Goal: Information Seeking & Learning: Learn about a topic

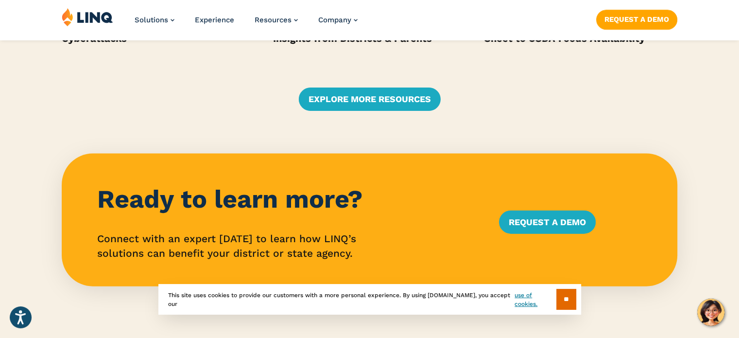
scroll to position [2125, 0]
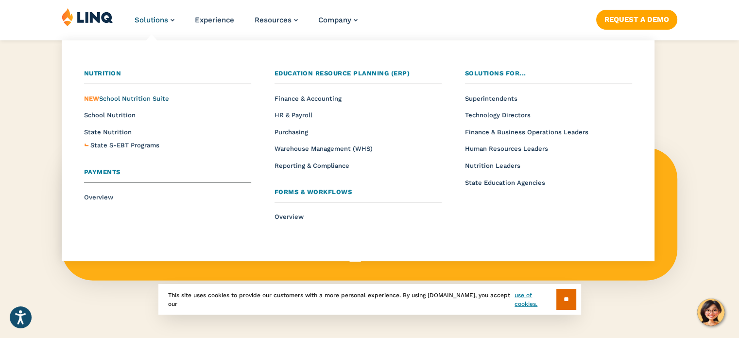
click at [109, 101] on span "NEW School Nutrition Suite" at bounding box center [126, 98] width 85 height 7
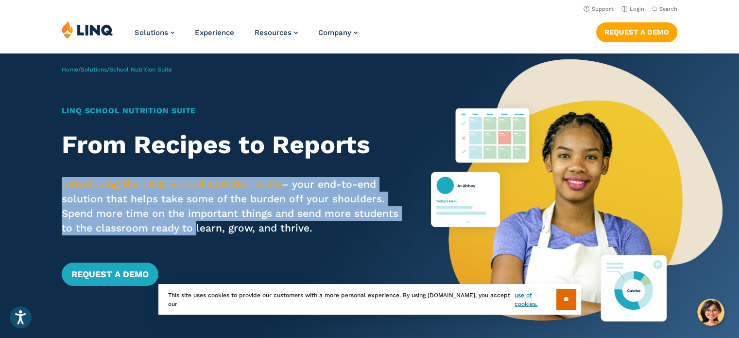
drag, startPoint x: 61, startPoint y: 184, endPoint x: 192, endPoint y: 227, distance: 138.2
click at [192, 227] on div "Home / Solutions / School Nutrition Suite LINQ School Nutrition Suite From Reci…" at bounding box center [215, 199] width 431 height 292
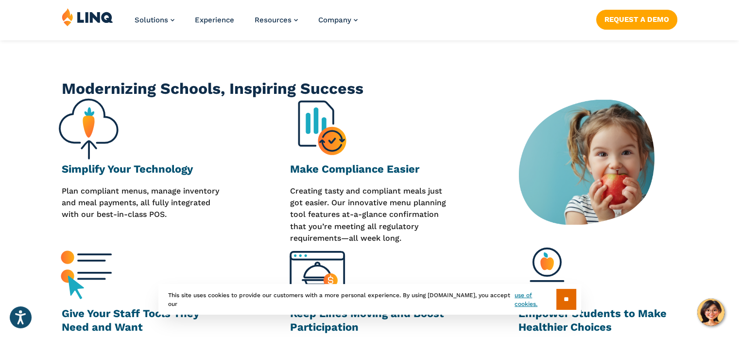
scroll to position [365, 0]
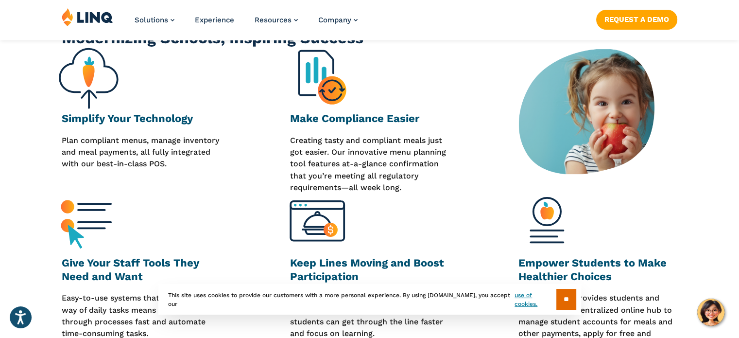
drag, startPoint x: 62, startPoint y: 142, endPoint x: 188, endPoint y: 160, distance: 127.2
click at [188, 160] on p "Plan compliant menus, manage inventory and meal payments, all fully integrated …" at bounding box center [141, 164] width 159 height 59
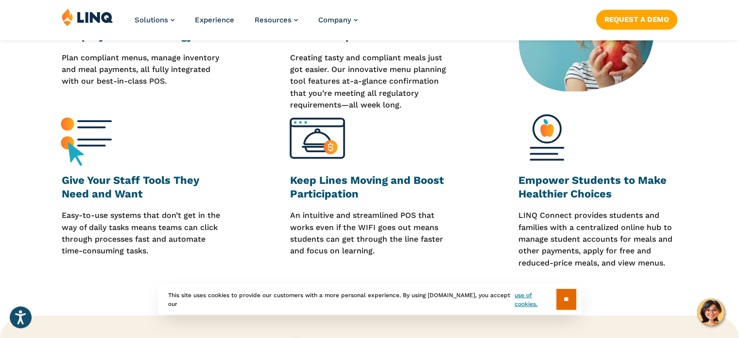
scroll to position [509, 0]
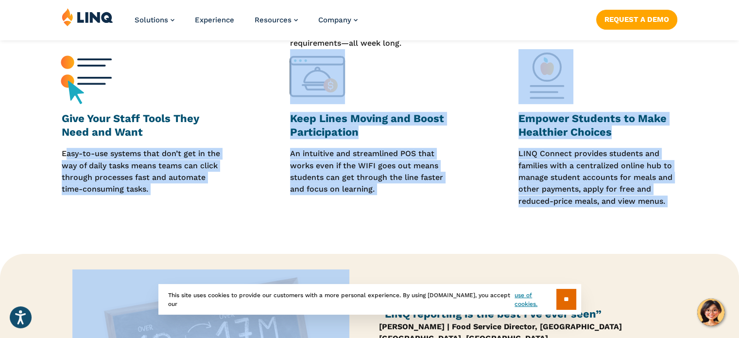
drag, startPoint x: 67, startPoint y: 153, endPoint x: 160, endPoint y: 215, distance: 112.4
click at [160, 215] on div "Home / Solutions / School Nutrition Suite LINQ School Nutrition Suite From Reci…" at bounding box center [369, 90] width 739 height 1090
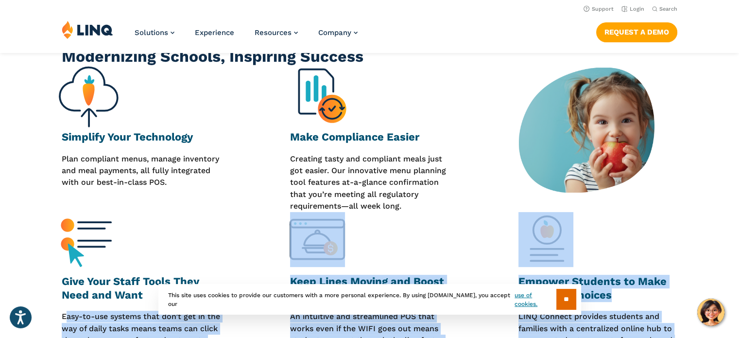
scroll to position [346, 0]
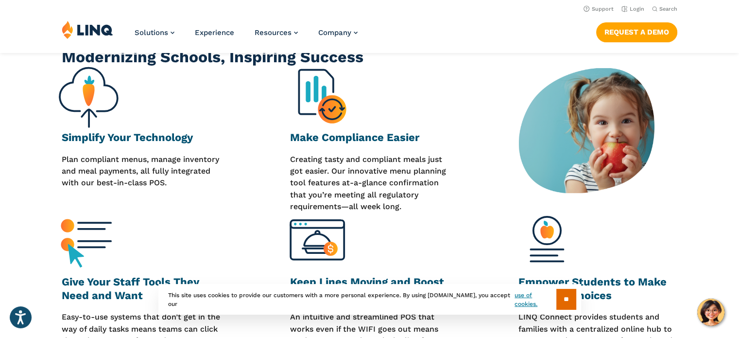
click at [239, 212] on div "Give Your Staff Tools They Need and Want Easy-to-use systems that don’t get in …" at bounding box center [158, 291] width 193 height 158
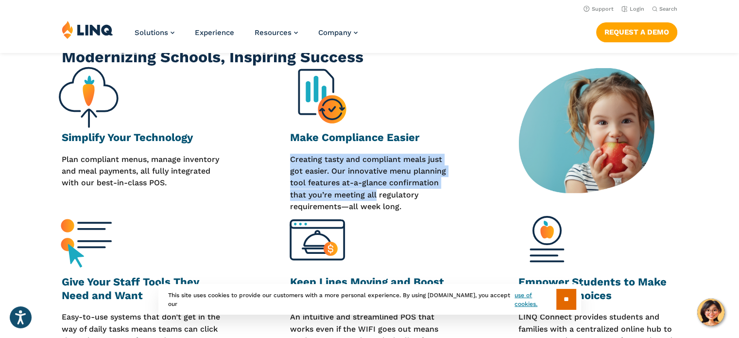
drag, startPoint x: 292, startPoint y: 155, endPoint x: 376, endPoint y: 191, distance: 91.3
click at [376, 191] on p "Creating tasty and compliant meals just got easier. Our innovative menu plannin…" at bounding box center [369, 183] width 159 height 59
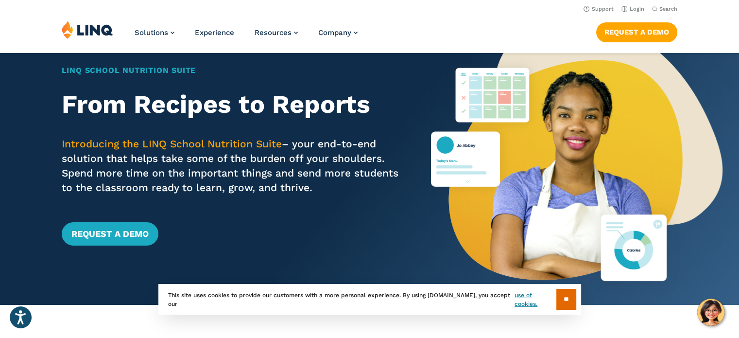
scroll to position [0, 0]
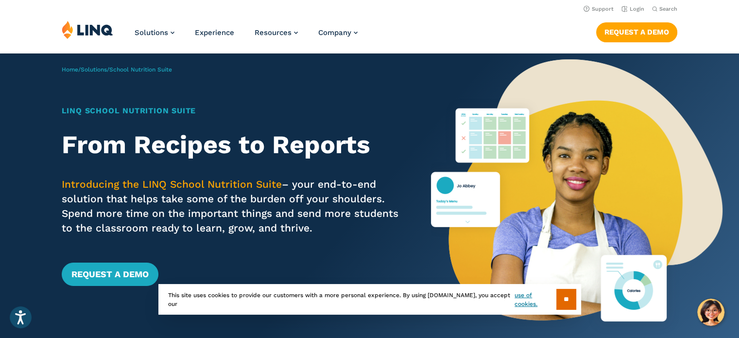
click at [202, 38] on li "Experience" at bounding box center [214, 36] width 39 height 32
click at [211, 35] on span "Experience" at bounding box center [214, 32] width 39 height 9
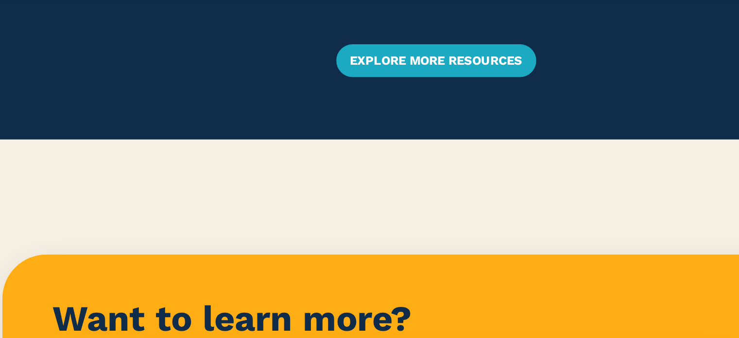
scroll to position [2273, 0]
